Goal: Task Accomplishment & Management: Manage account settings

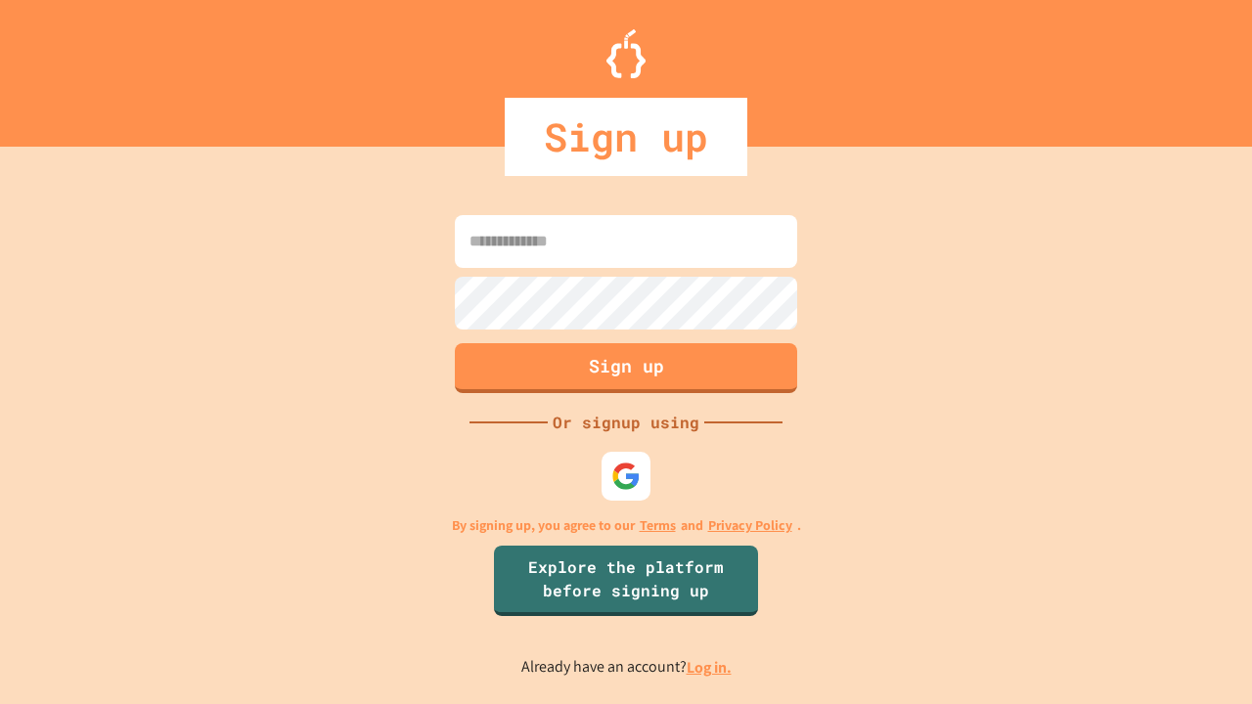
click at [710, 667] on link "Log in." at bounding box center [709, 668] width 45 height 21
